Goal: Task Accomplishment & Management: Use online tool/utility

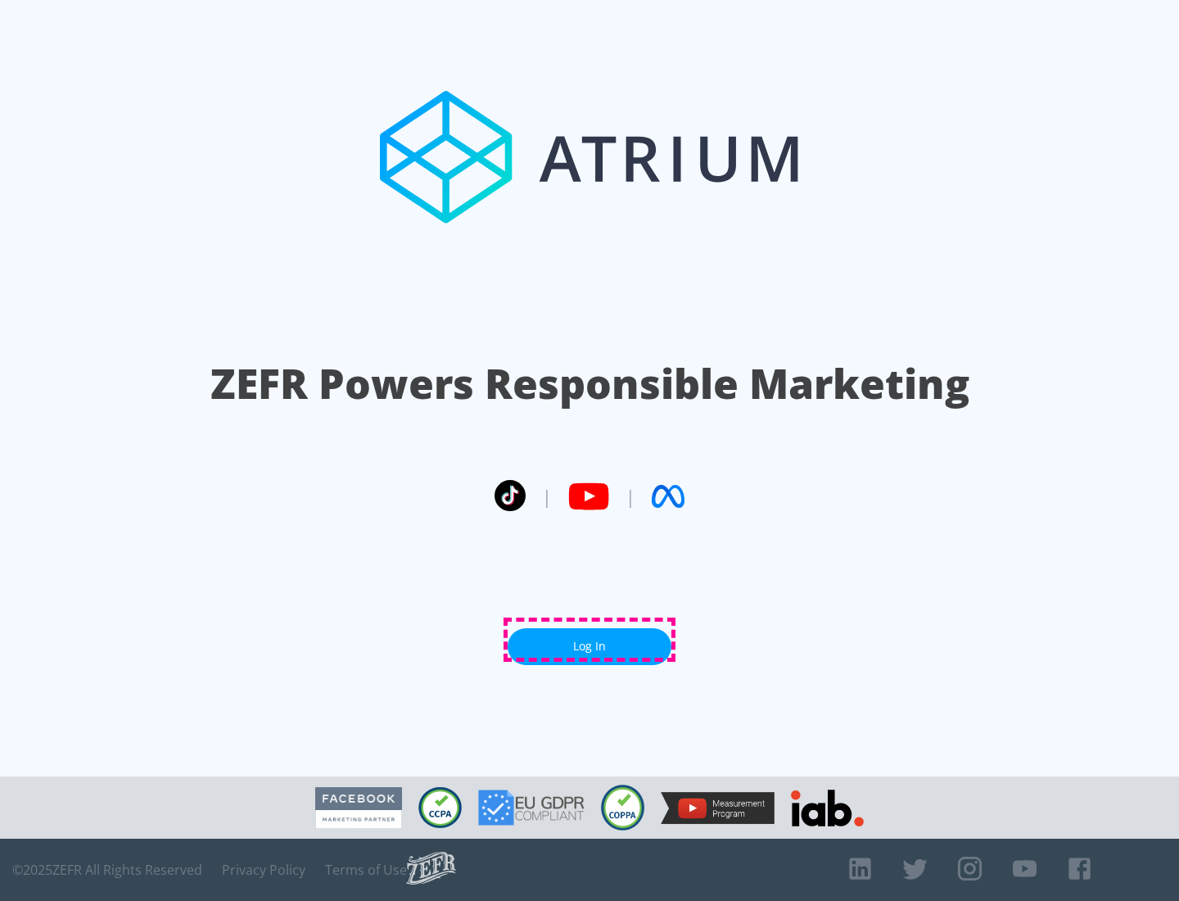
click at [590, 640] on link "Log In" at bounding box center [590, 646] width 164 height 37
